Goal: Task Accomplishment & Management: Use online tool/utility

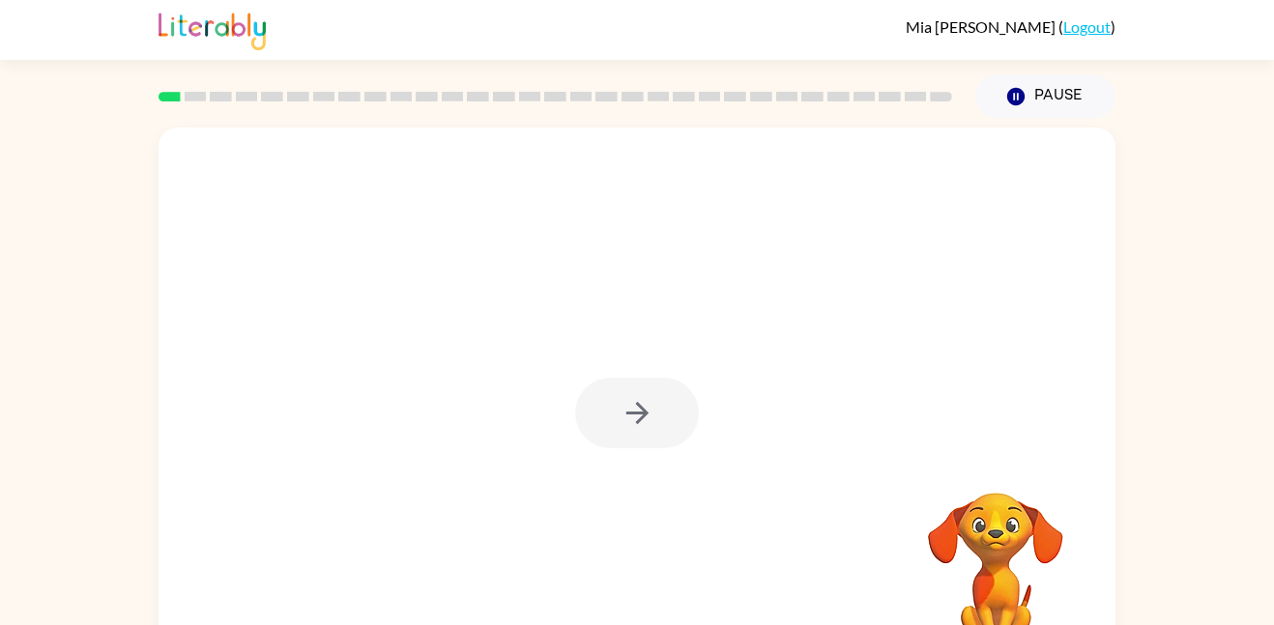
click at [672, 432] on div at bounding box center [637, 413] width 124 height 71
click at [672, 431] on button "button" at bounding box center [637, 413] width 124 height 71
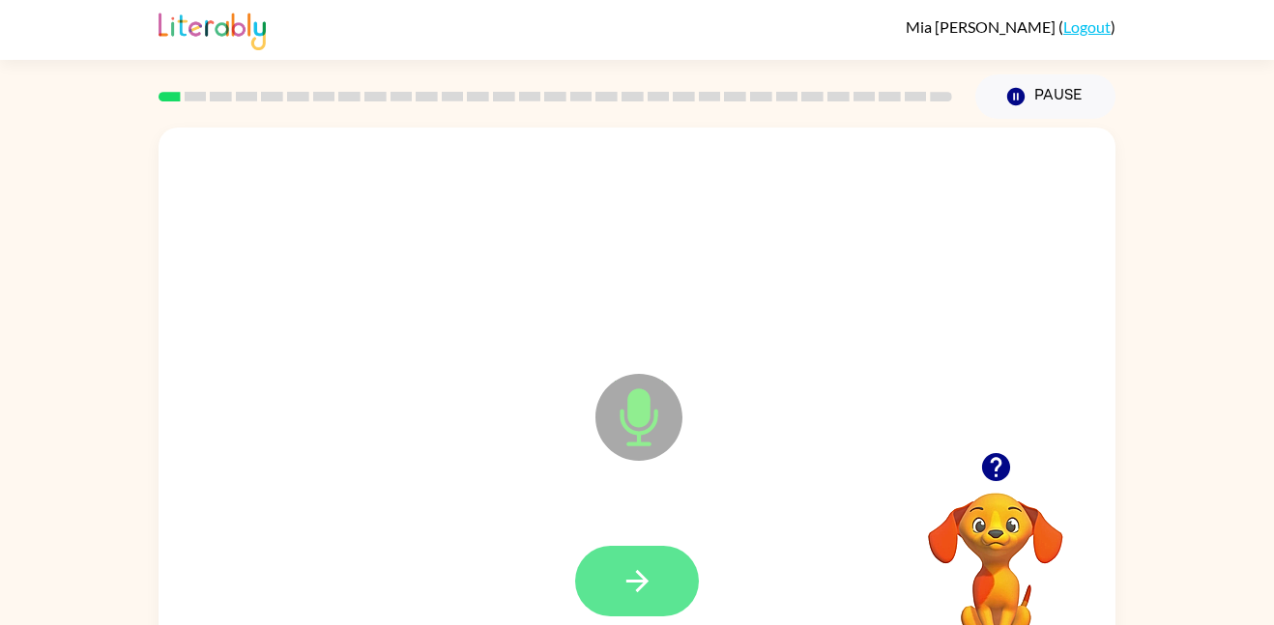
click at [644, 561] on button "button" at bounding box center [637, 581] width 124 height 71
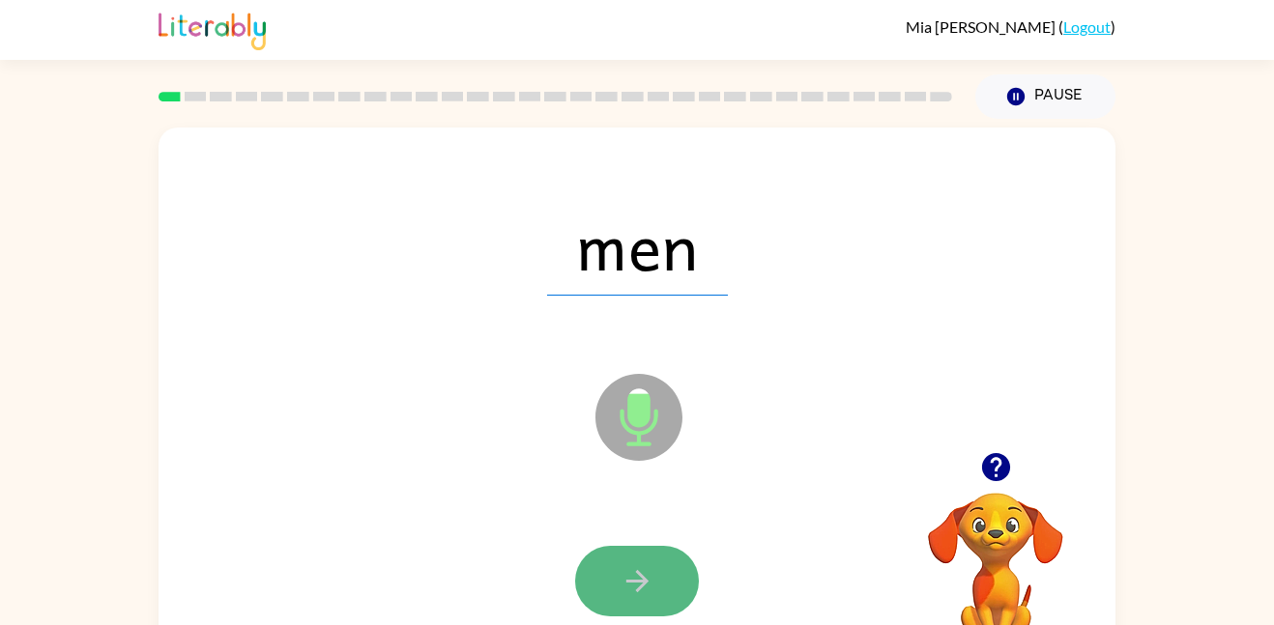
click at [640, 559] on button "button" at bounding box center [637, 581] width 124 height 71
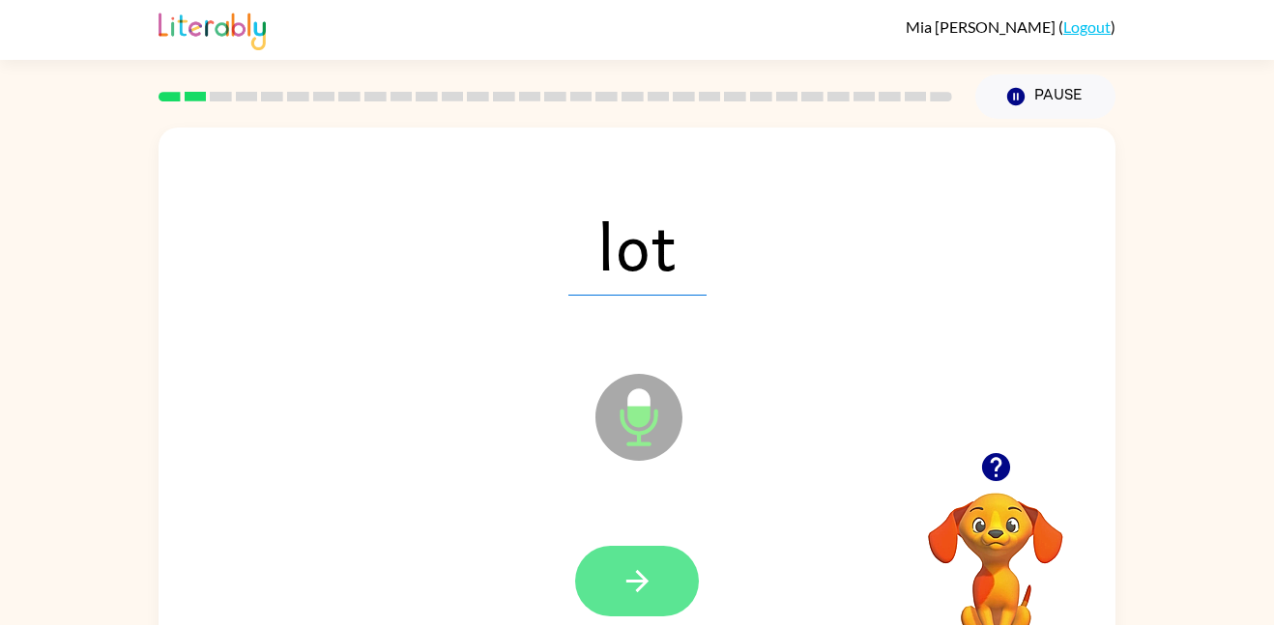
click at [640, 559] on button "button" at bounding box center [637, 581] width 124 height 71
click at [640, 558] on button "button" at bounding box center [637, 581] width 124 height 71
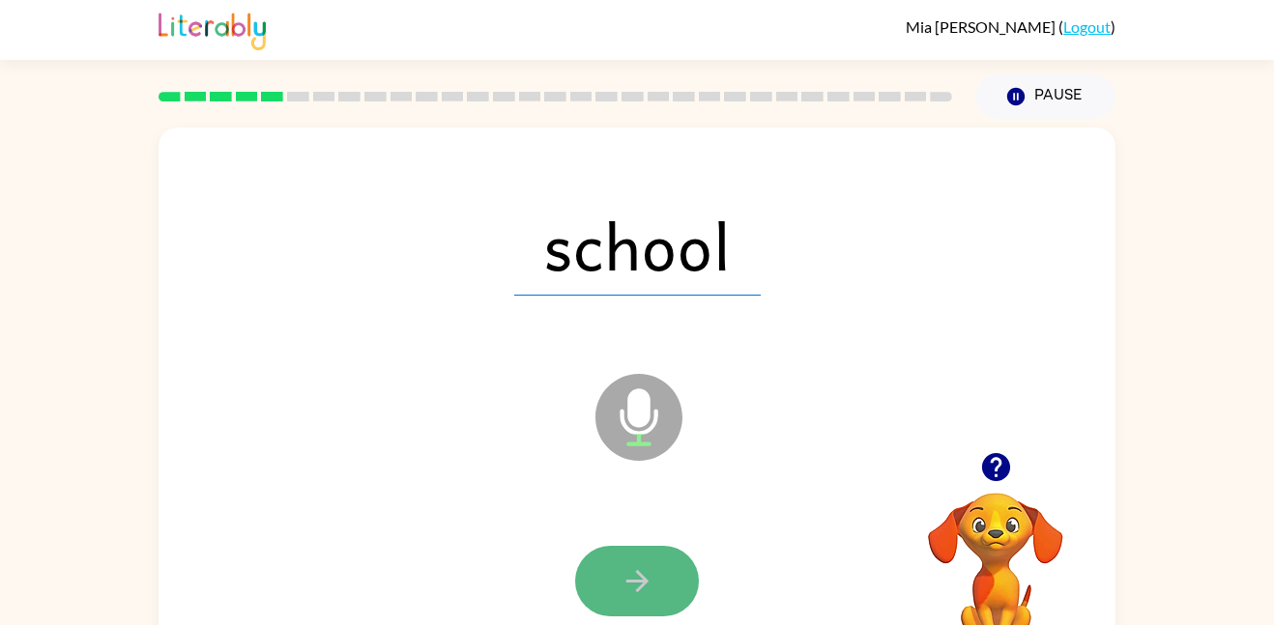
click at [640, 558] on button "button" at bounding box center [637, 581] width 124 height 71
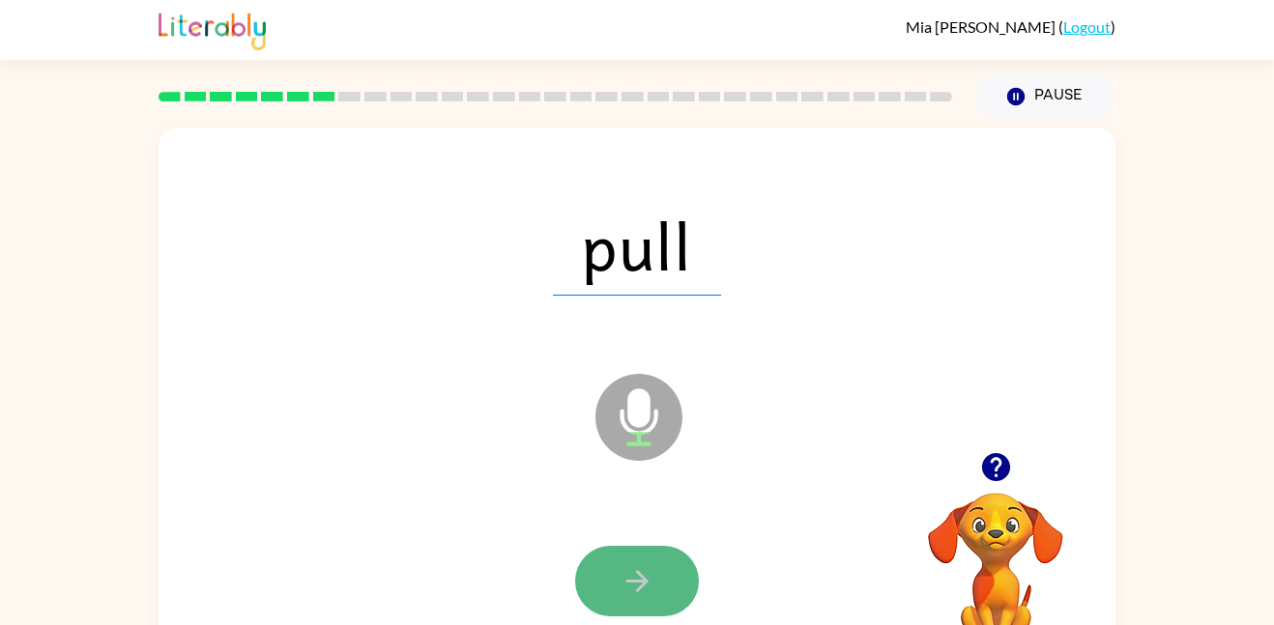
click at [640, 558] on button "button" at bounding box center [637, 581] width 124 height 71
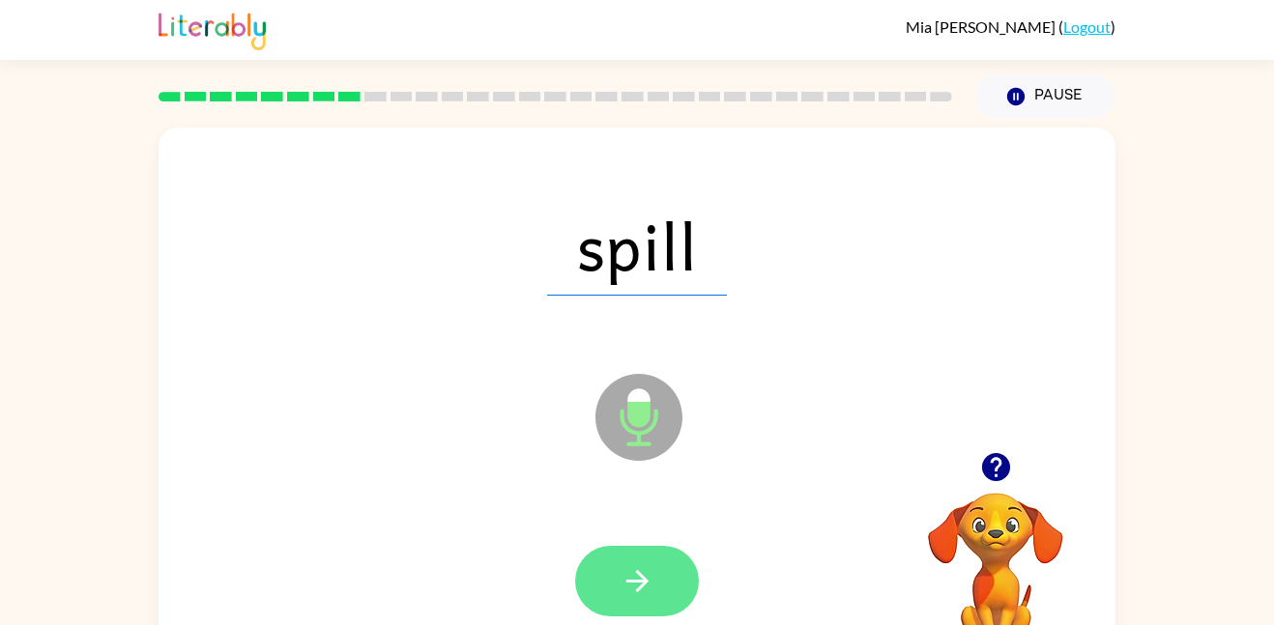
click at [636, 574] on icon "button" at bounding box center [638, 582] width 34 height 34
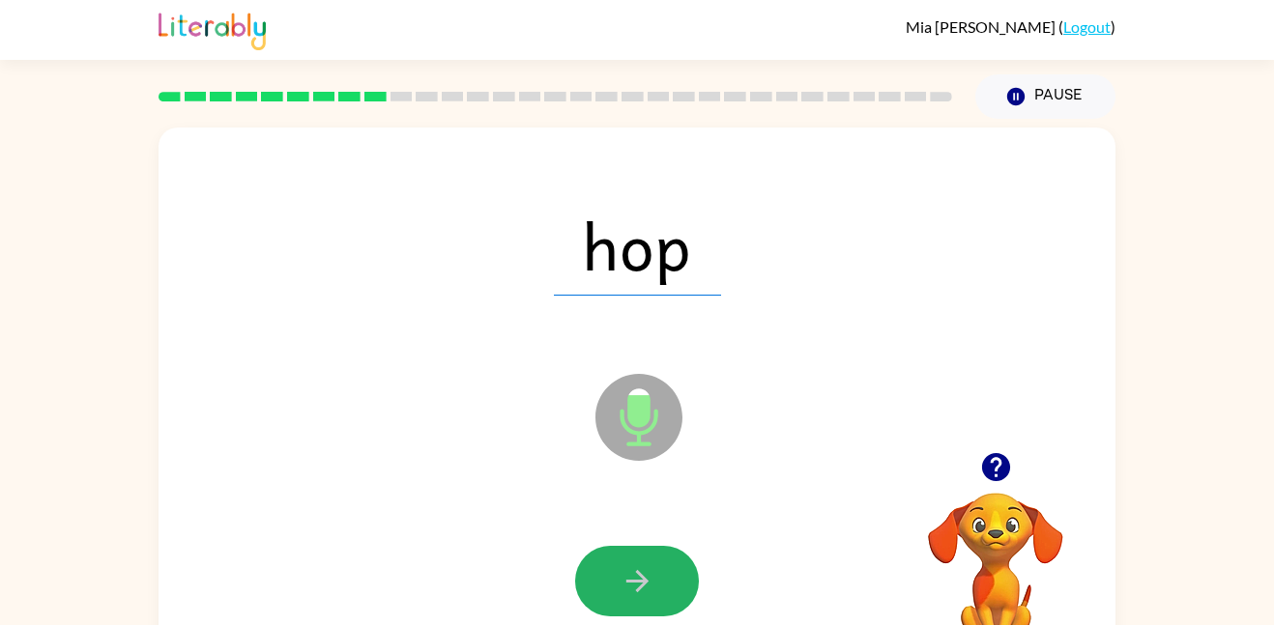
click at [636, 574] on icon "button" at bounding box center [638, 582] width 34 height 34
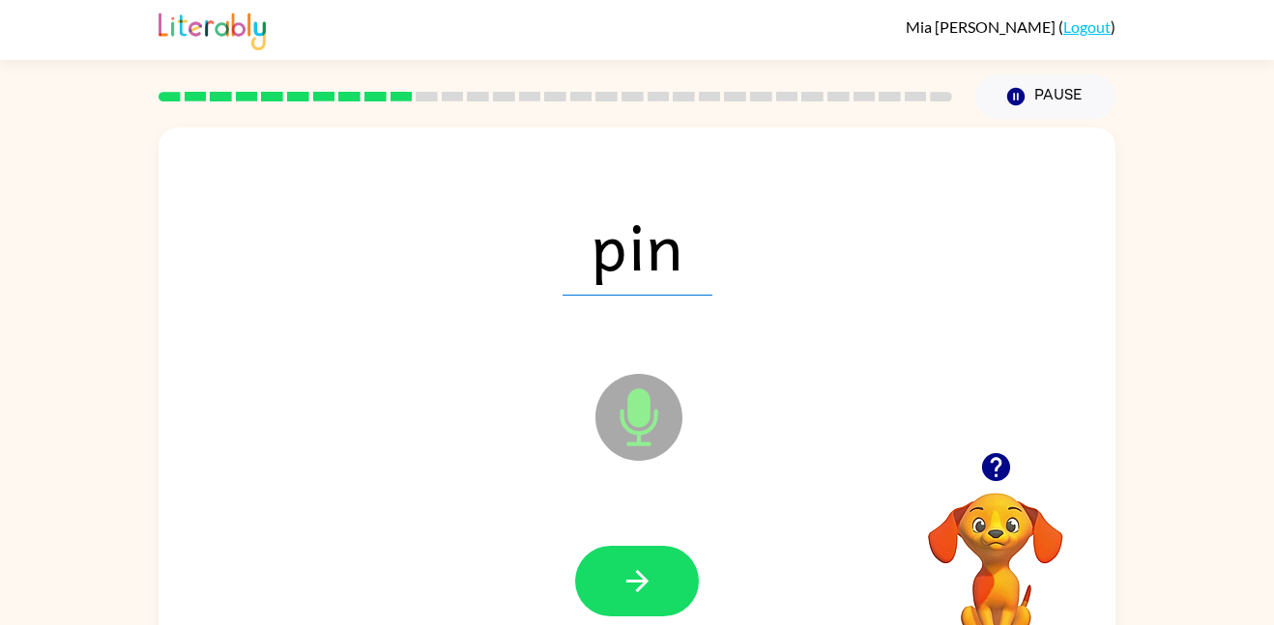
click at [636, 574] on icon "button" at bounding box center [638, 582] width 34 height 34
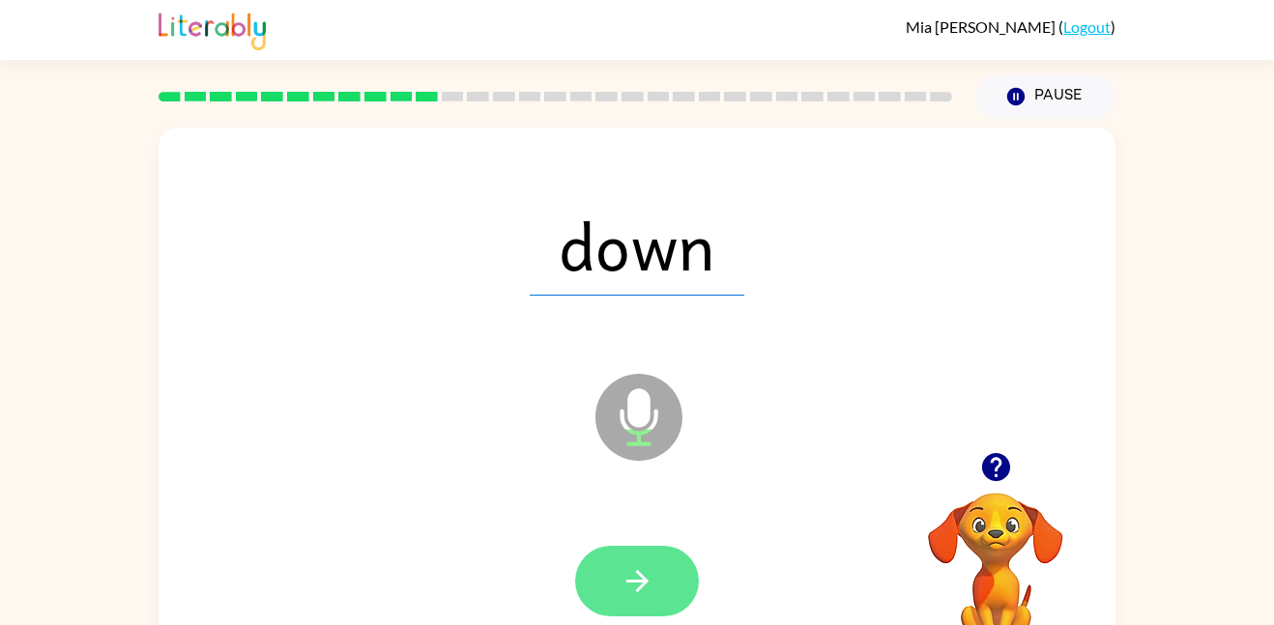
click at [636, 573] on icon "button" at bounding box center [638, 582] width 34 height 34
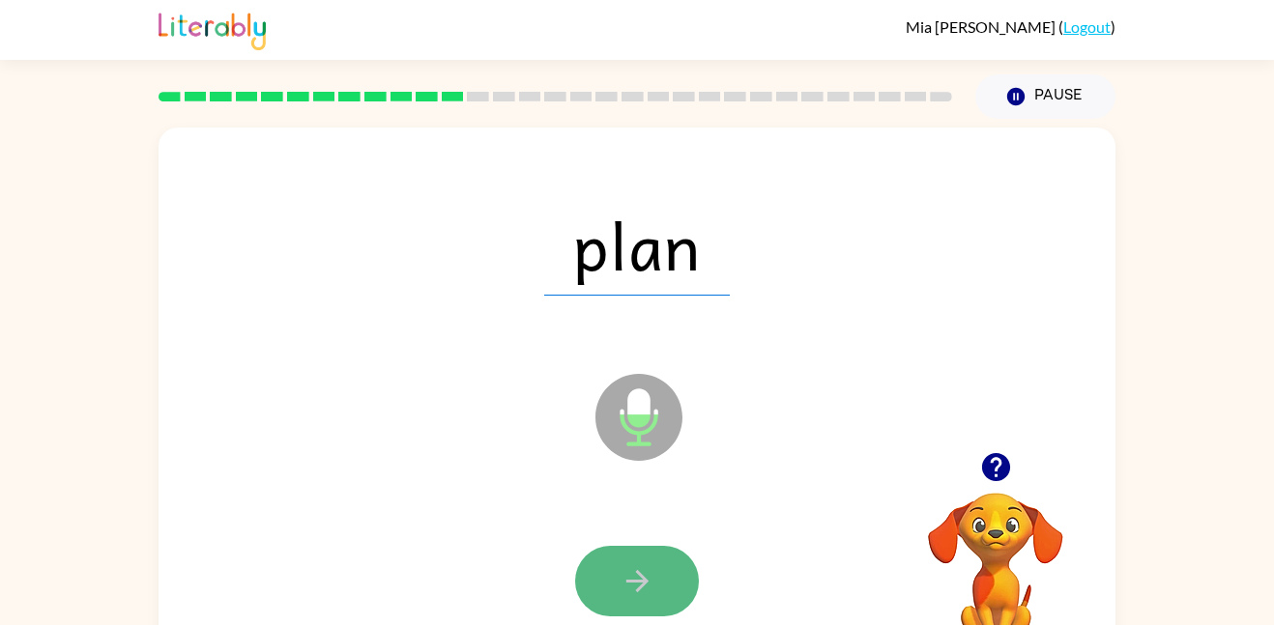
click at [635, 572] on icon "button" at bounding box center [636, 581] width 22 height 22
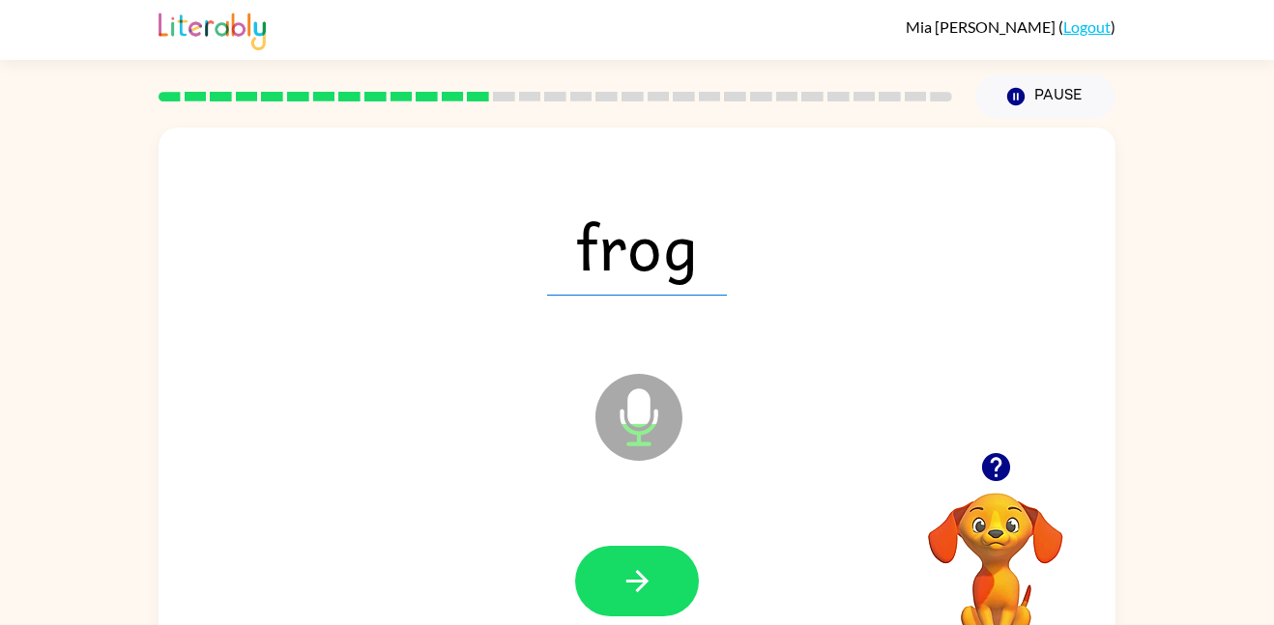
click at [636, 572] on icon "button" at bounding box center [636, 581] width 22 height 22
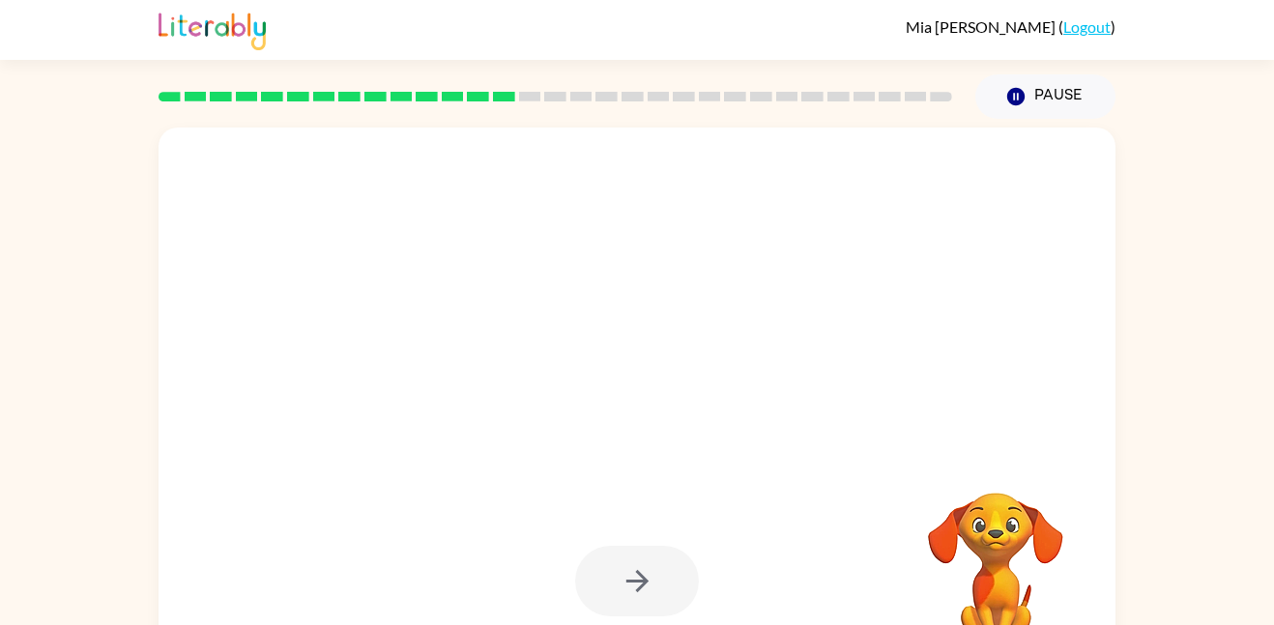
click at [636, 572] on div at bounding box center [637, 581] width 124 height 71
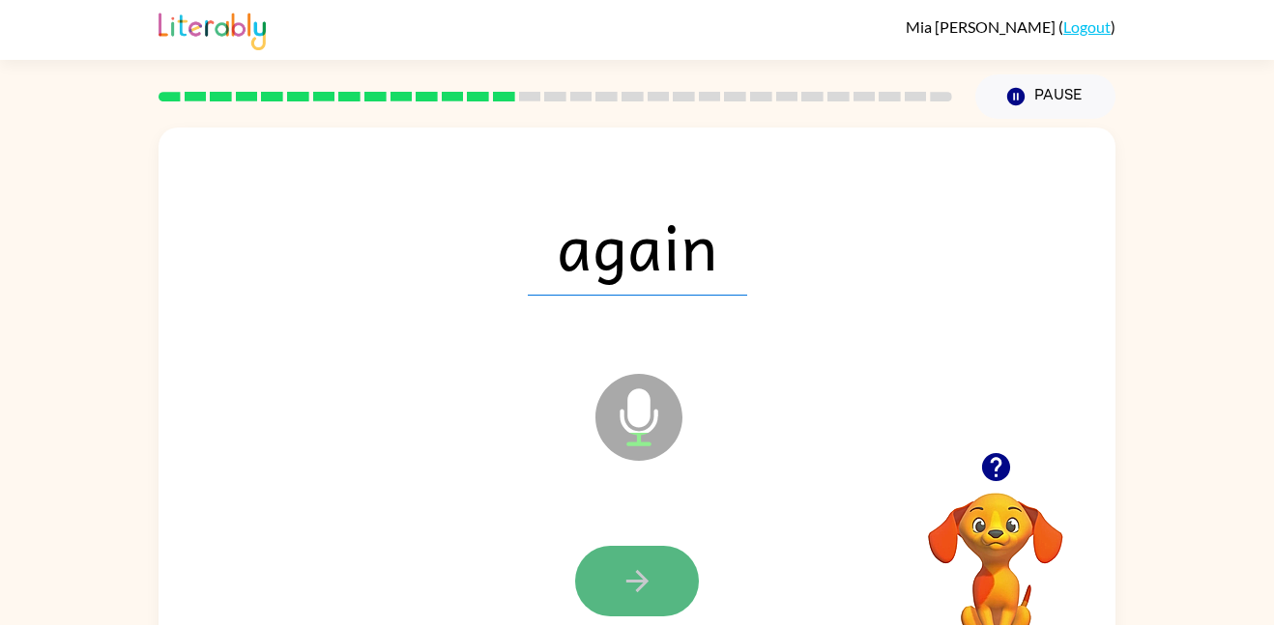
click at [632, 572] on icon "button" at bounding box center [638, 582] width 34 height 34
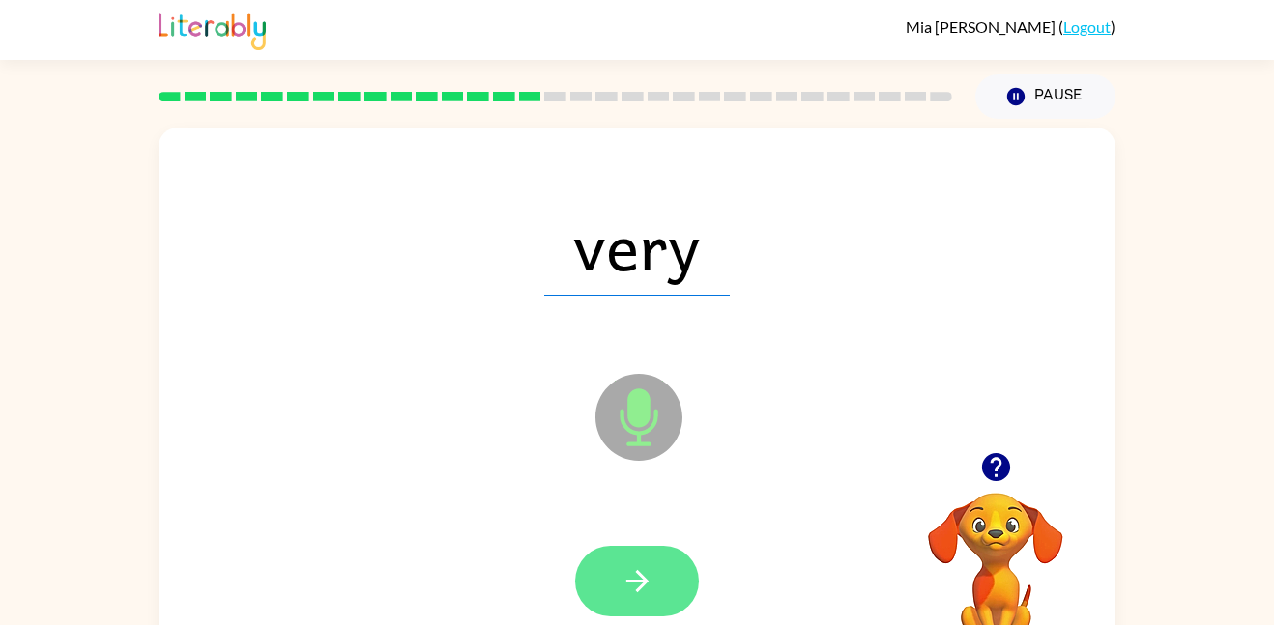
click at [632, 573] on icon "button" at bounding box center [638, 582] width 34 height 34
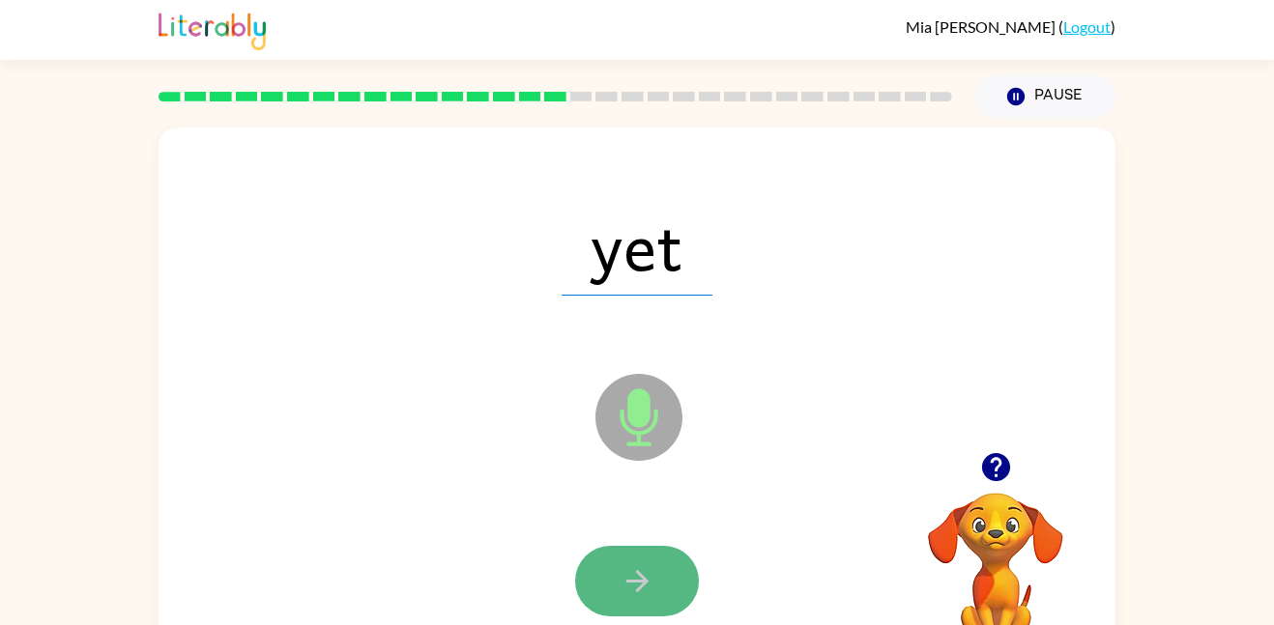
click at [634, 571] on icon "button" at bounding box center [638, 582] width 34 height 34
click at [634, 571] on div at bounding box center [637, 581] width 124 height 71
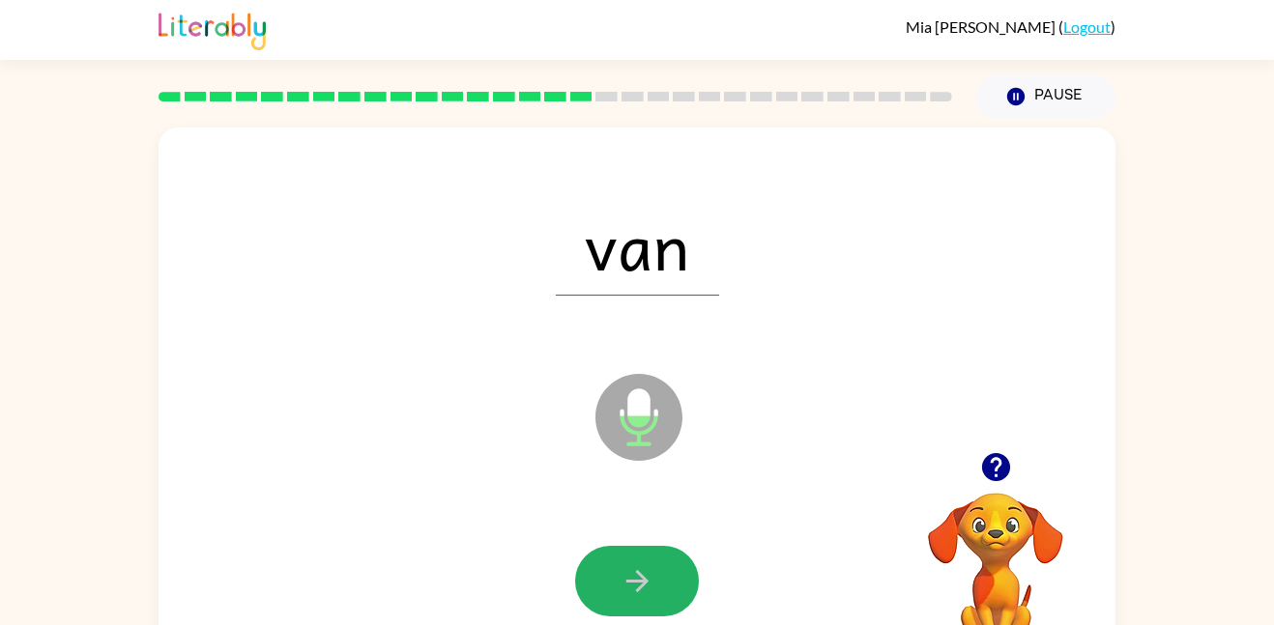
click at [634, 571] on icon "button" at bounding box center [638, 582] width 34 height 34
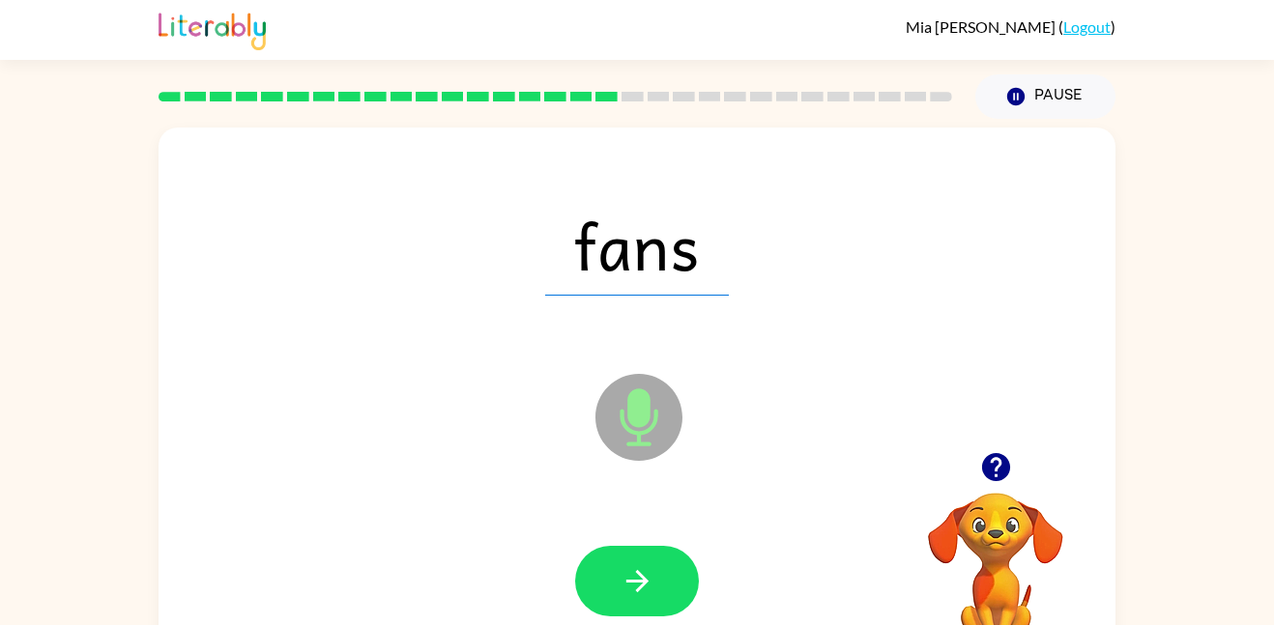
click at [634, 571] on icon "button" at bounding box center [638, 582] width 34 height 34
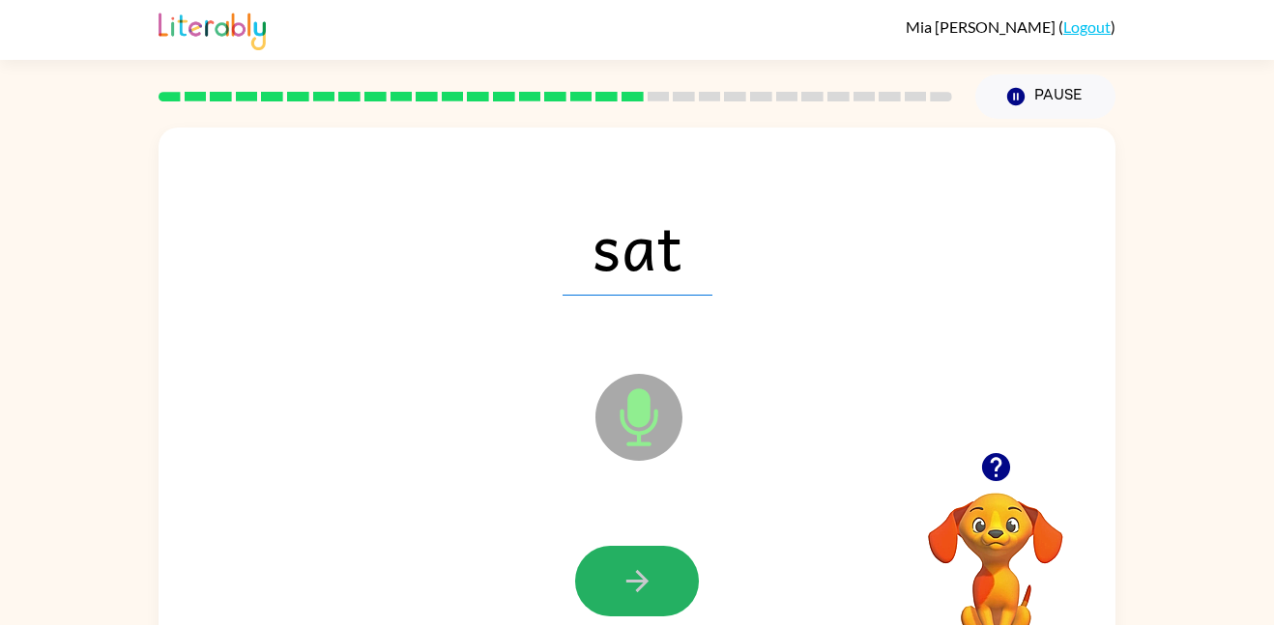
click at [634, 571] on icon "button" at bounding box center [638, 582] width 34 height 34
click at [634, 569] on icon "button" at bounding box center [638, 582] width 34 height 34
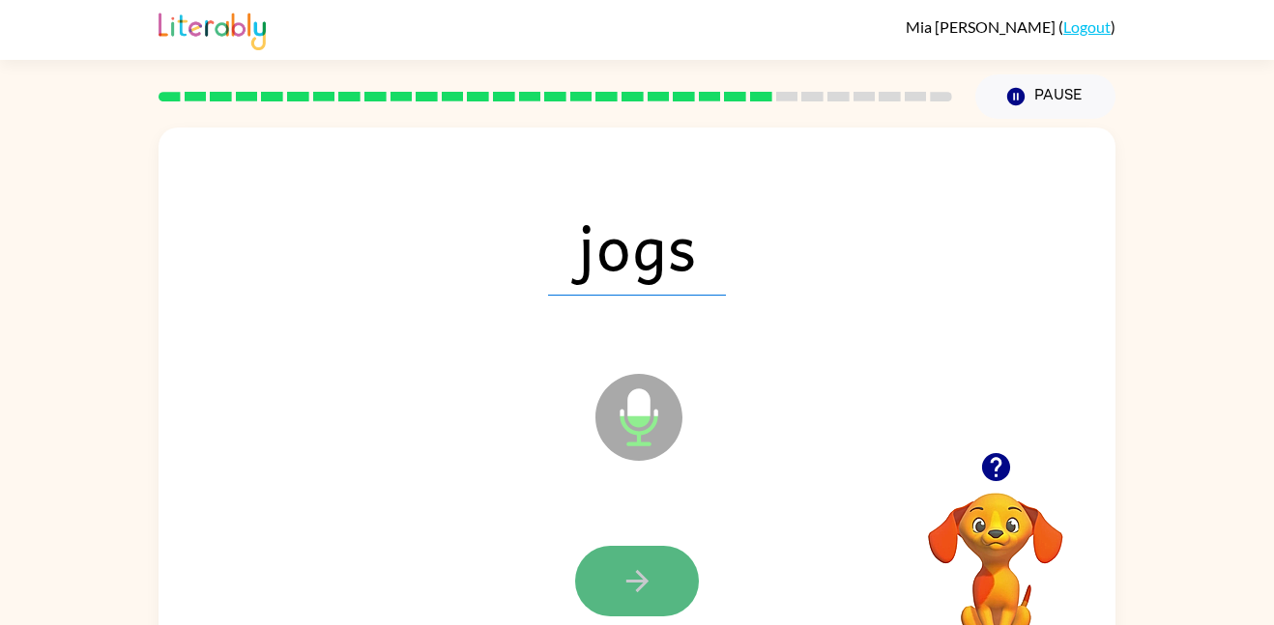
click at [633, 568] on icon "button" at bounding box center [638, 582] width 34 height 34
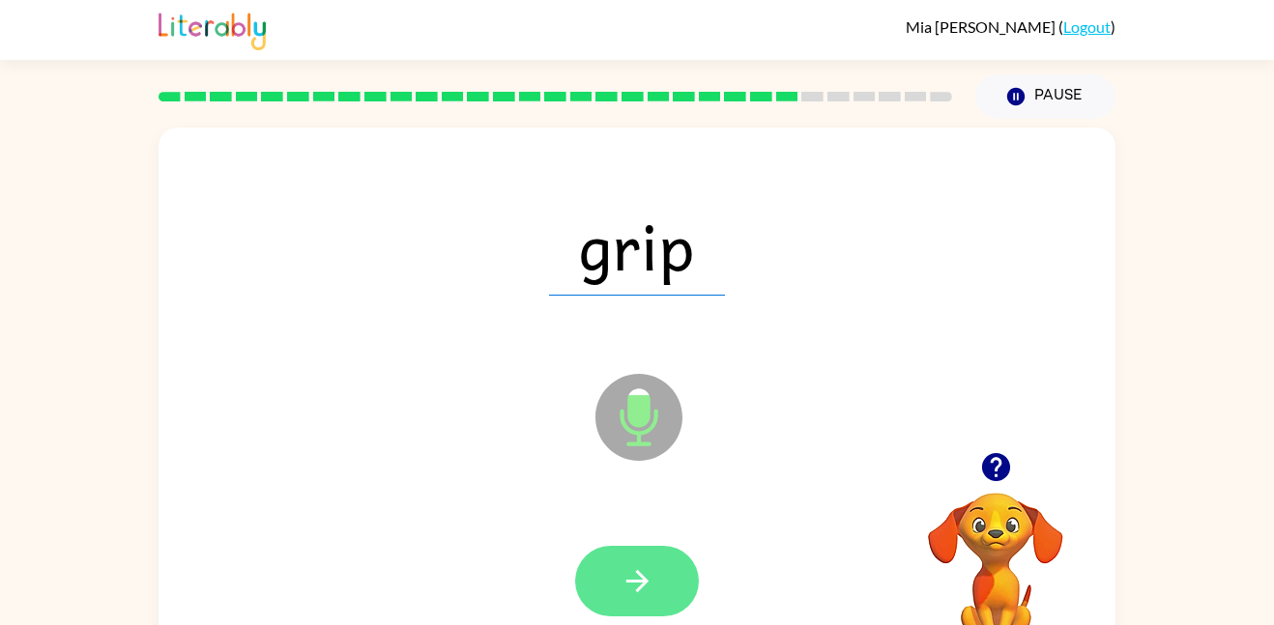
click at [632, 570] on icon "button" at bounding box center [638, 582] width 34 height 34
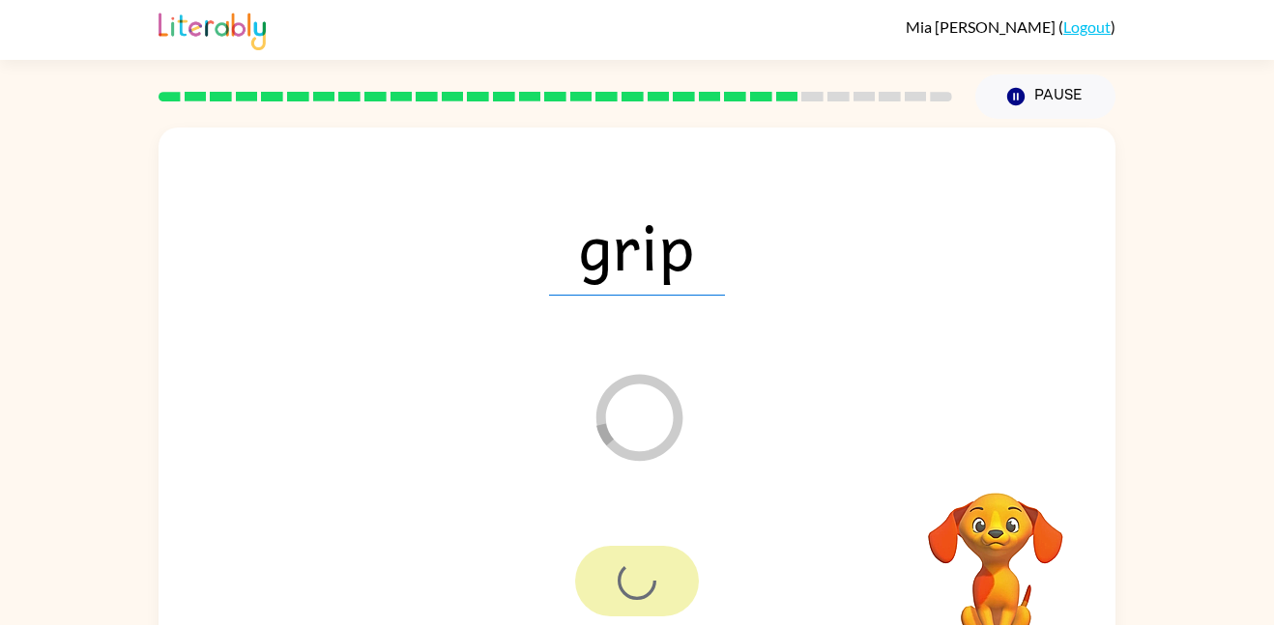
click at [632, 570] on div at bounding box center [637, 581] width 124 height 71
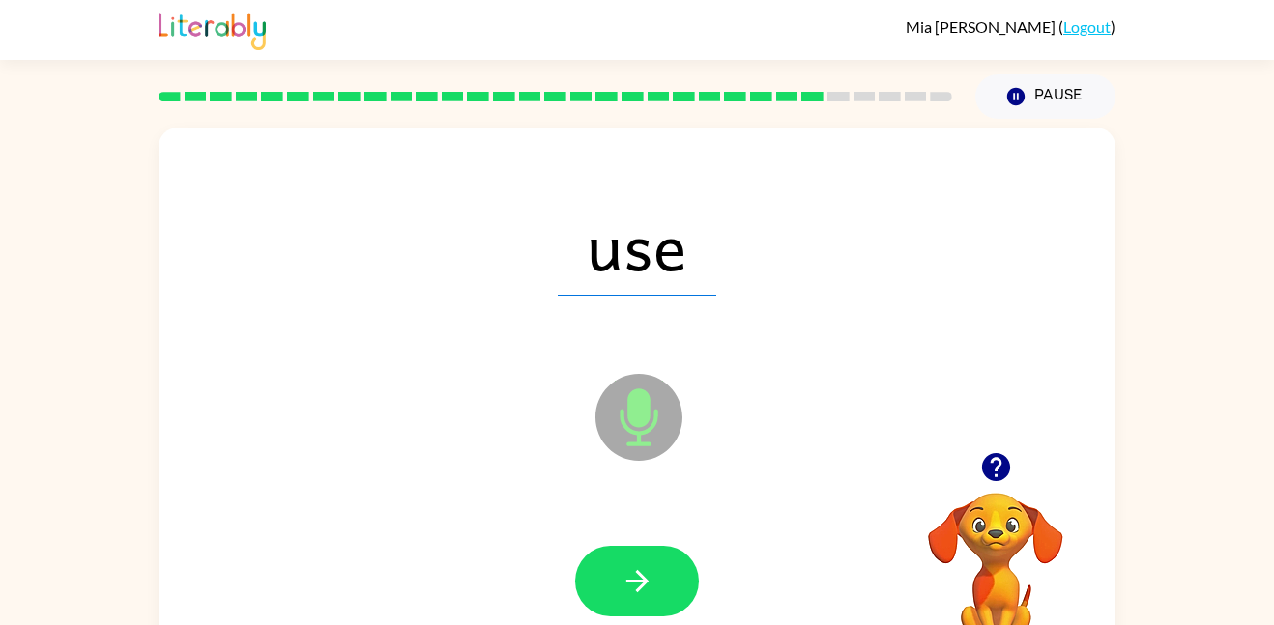
click at [632, 570] on icon "button" at bounding box center [638, 582] width 34 height 34
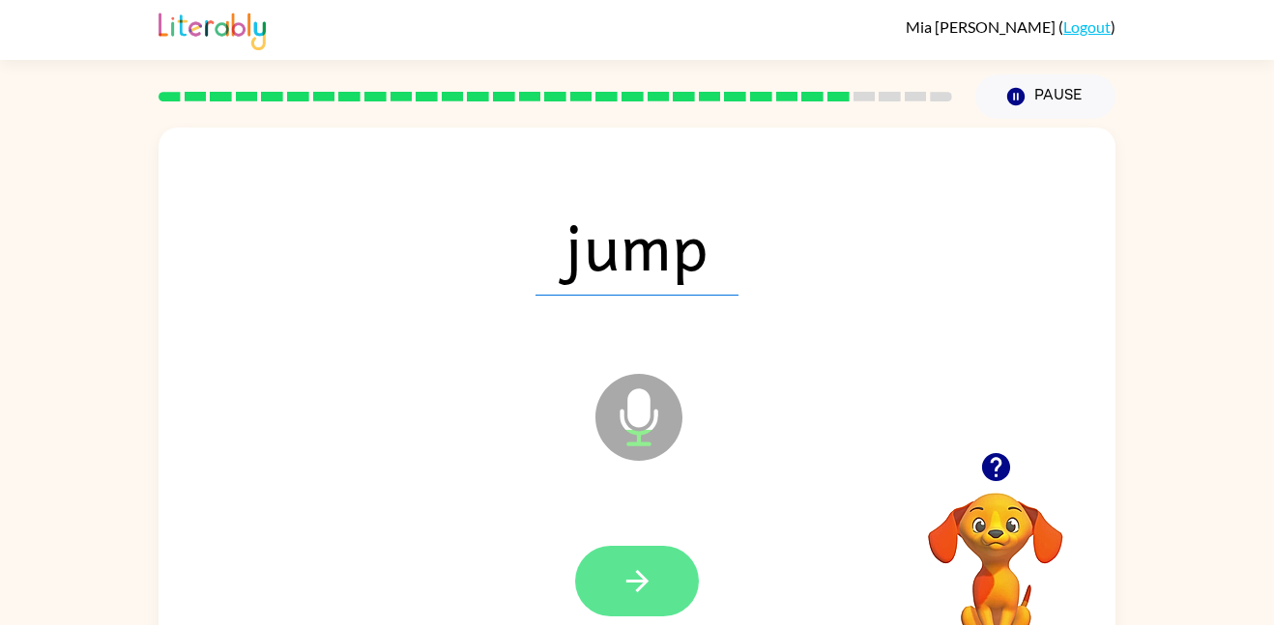
click at [632, 565] on icon "button" at bounding box center [638, 582] width 34 height 34
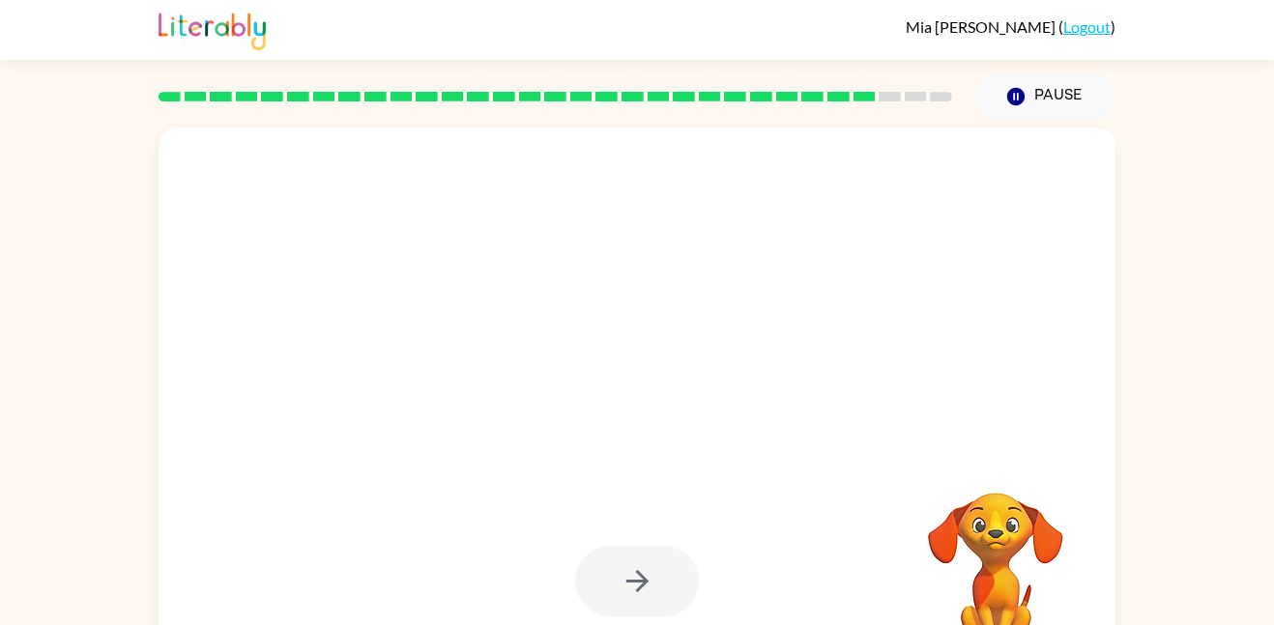
click at [632, 565] on div at bounding box center [637, 581] width 124 height 71
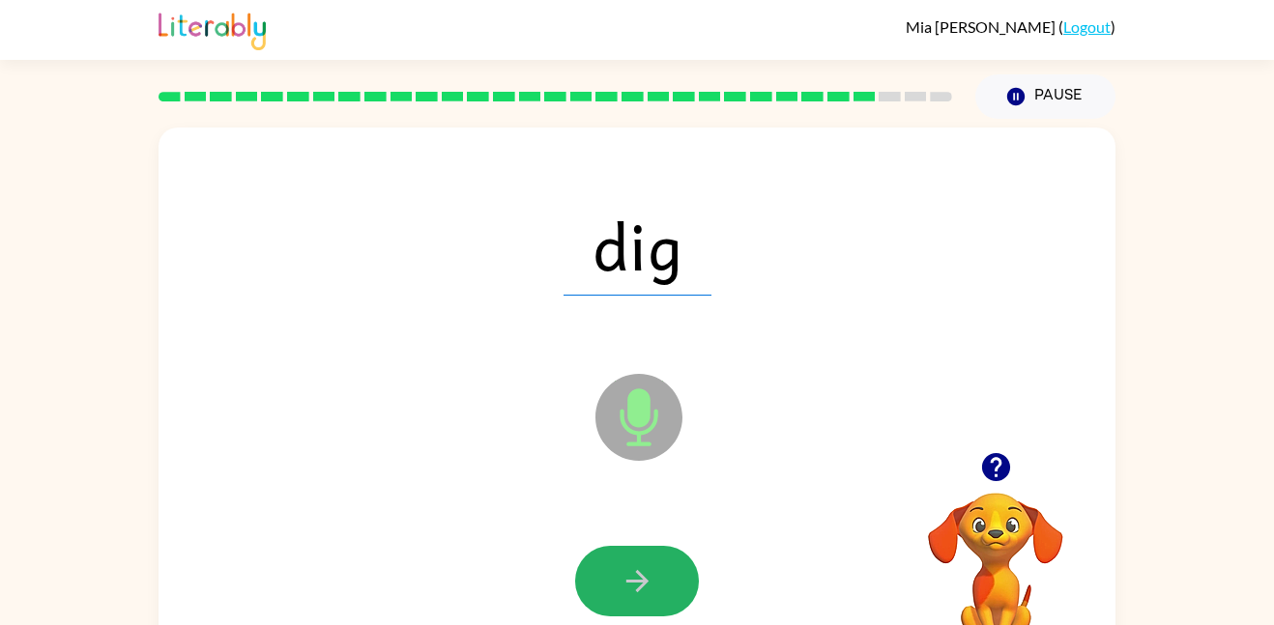
click at [632, 565] on icon "button" at bounding box center [638, 582] width 34 height 34
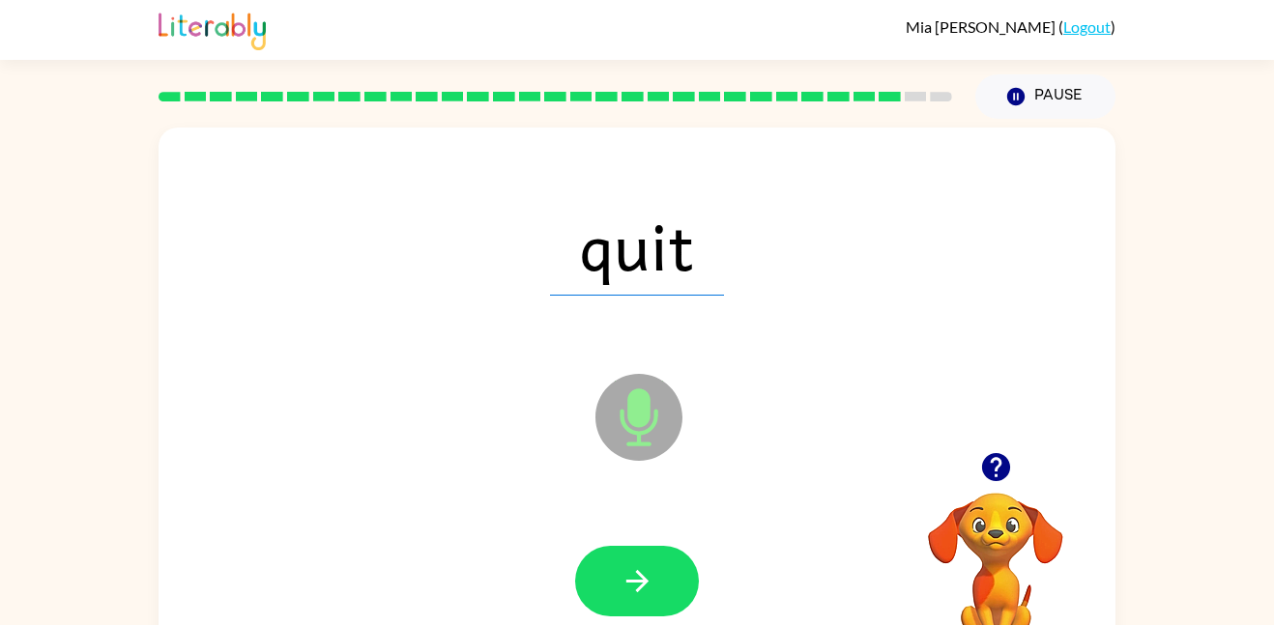
click at [631, 568] on icon "button" at bounding box center [638, 582] width 34 height 34
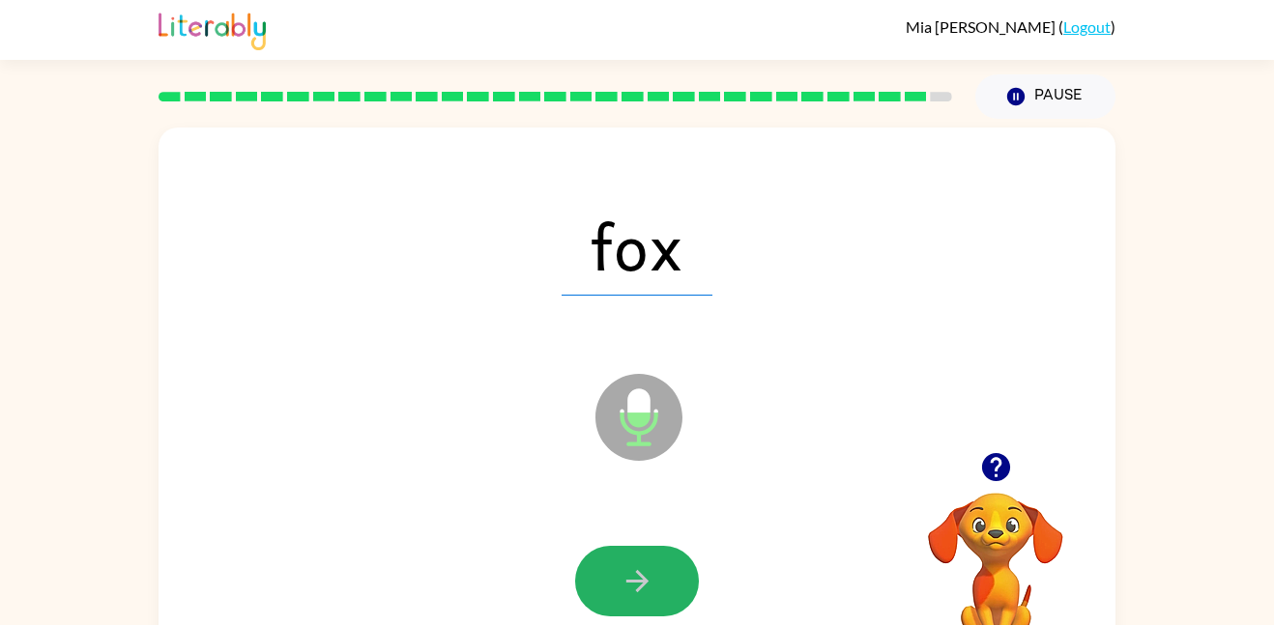
click at [631, 568] on icon "button" at bounding box center [638, 582] width 34 height 34
